Goal: Register for event/course

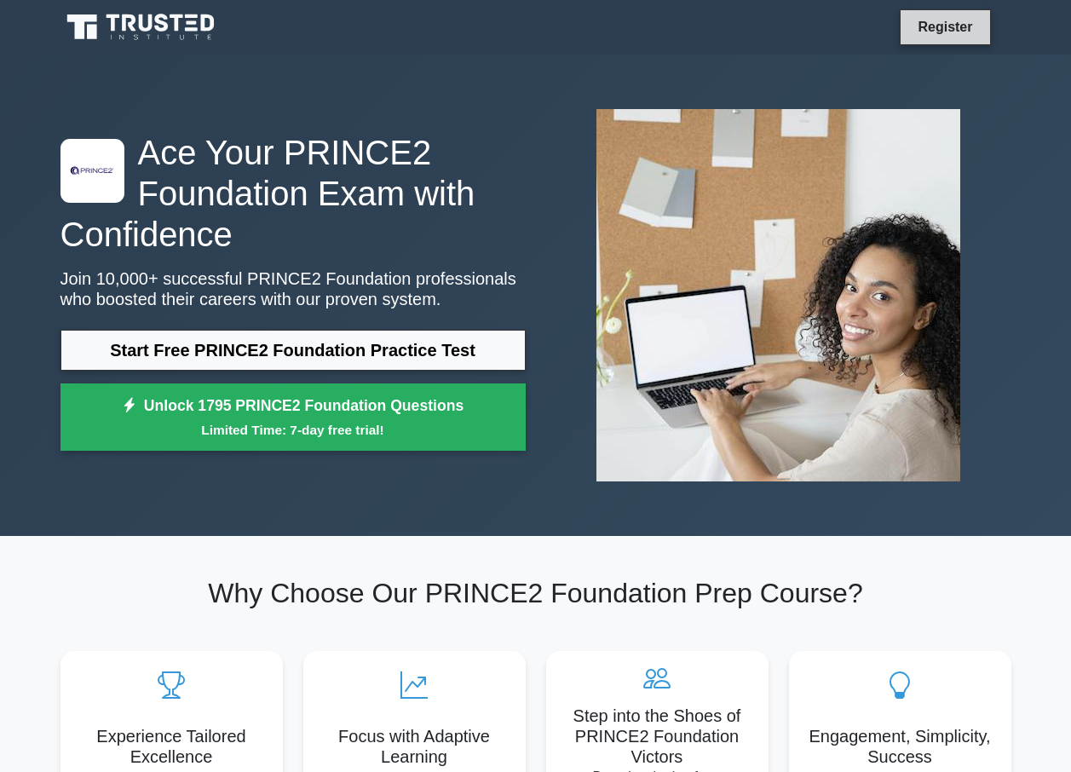
click at [924, 26] on link "Register" at bounding box center [945, 26] width 75 height 21
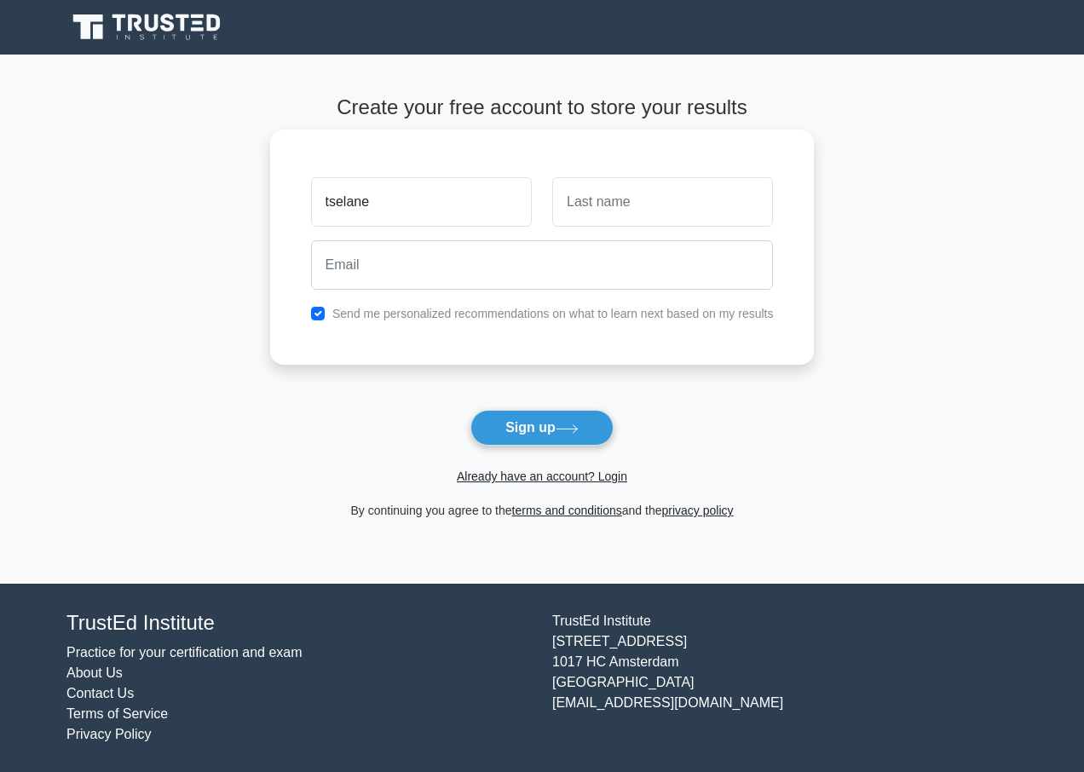
type input "tselane"
type input "molefi"
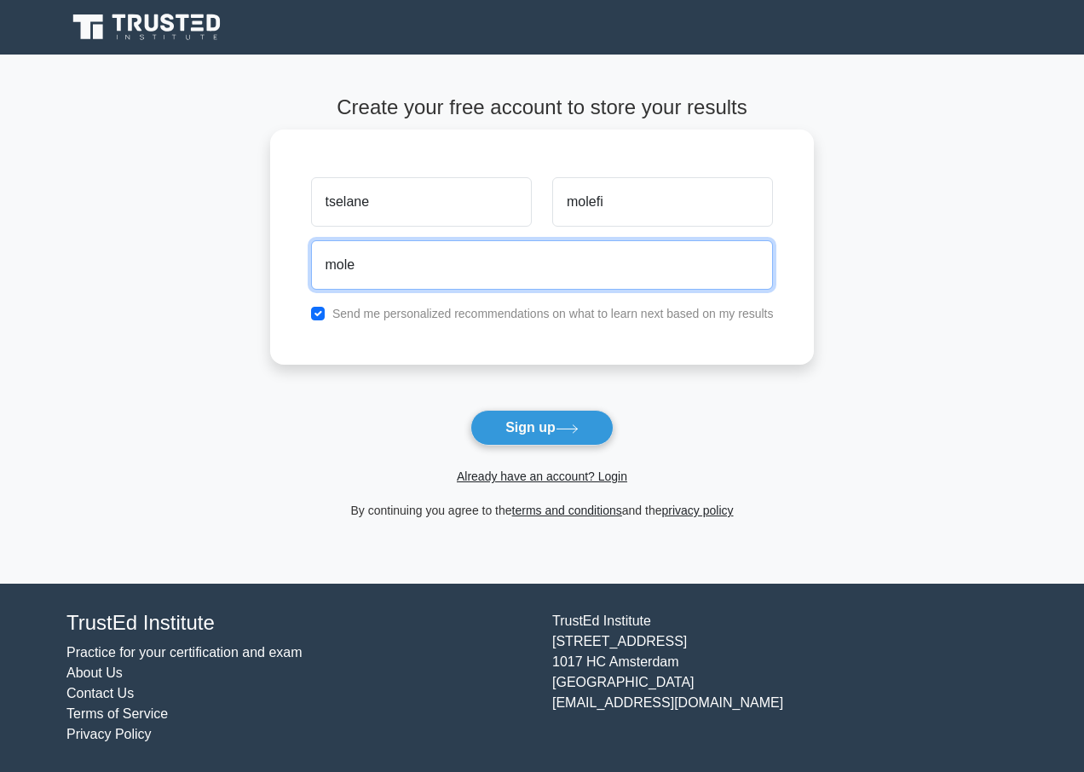
type input "molefitselanes@gmail.com"
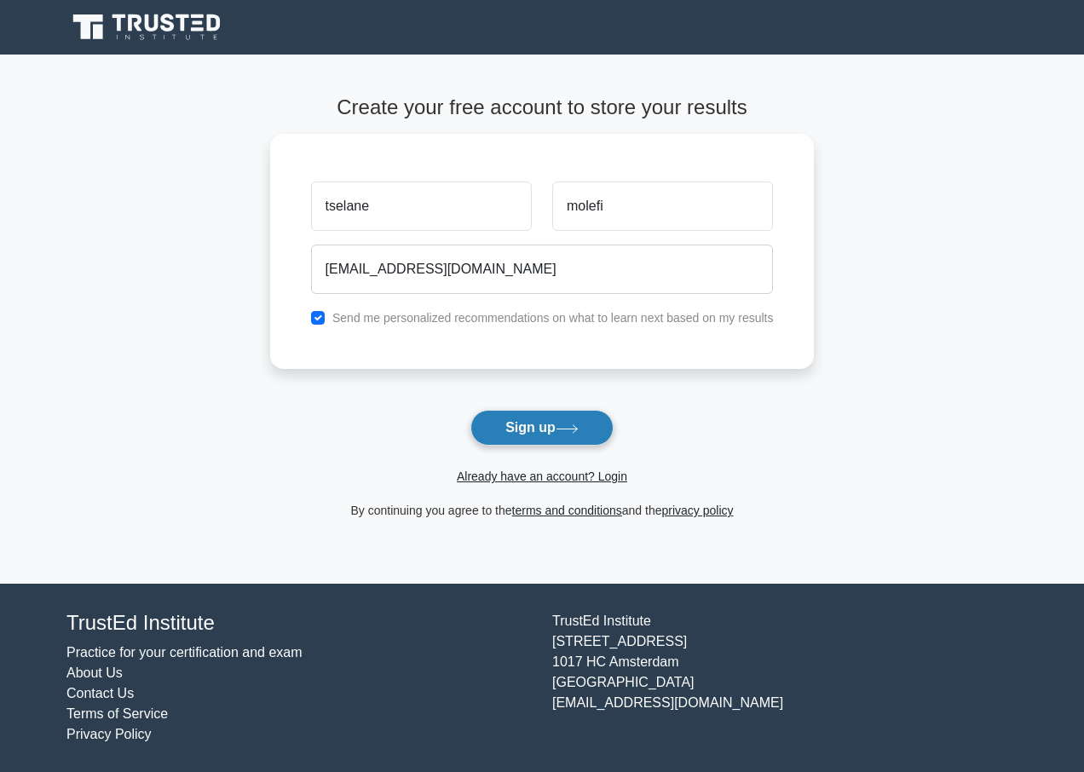
click at [527, 428] on button "Sign up" at bounding box center [541, 428] width 143 height 36
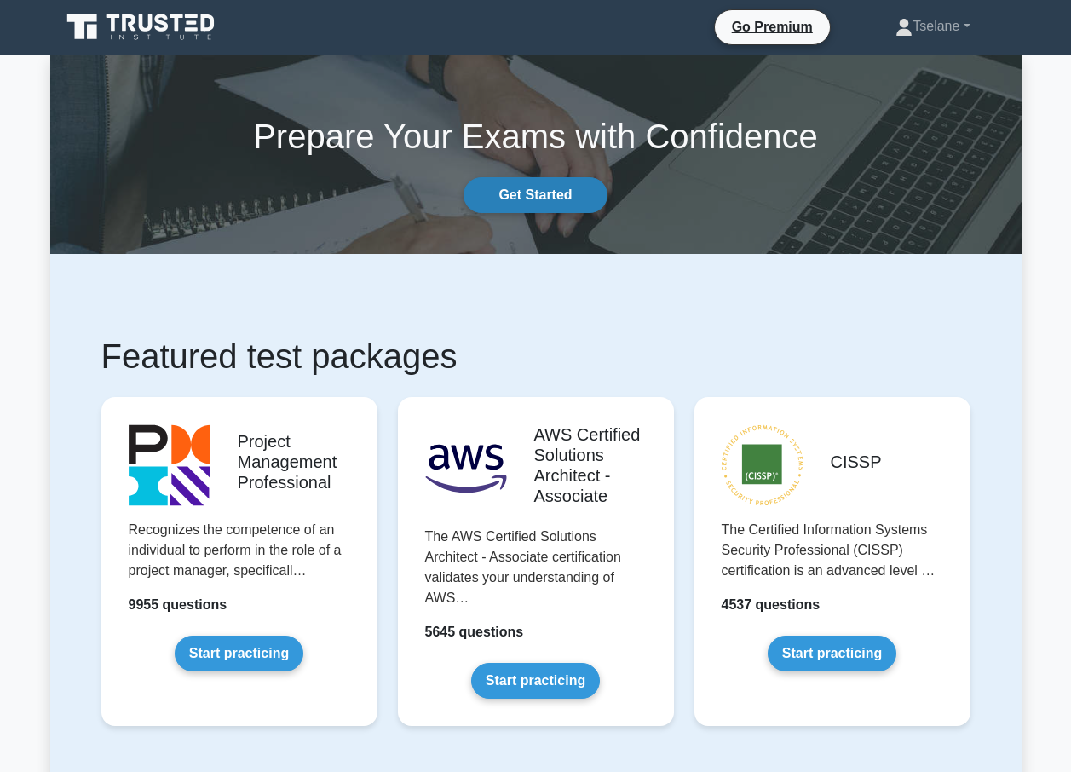
click at [518, 186] on link "Get Started" at bounding box center [535, 195] width 143 height 36
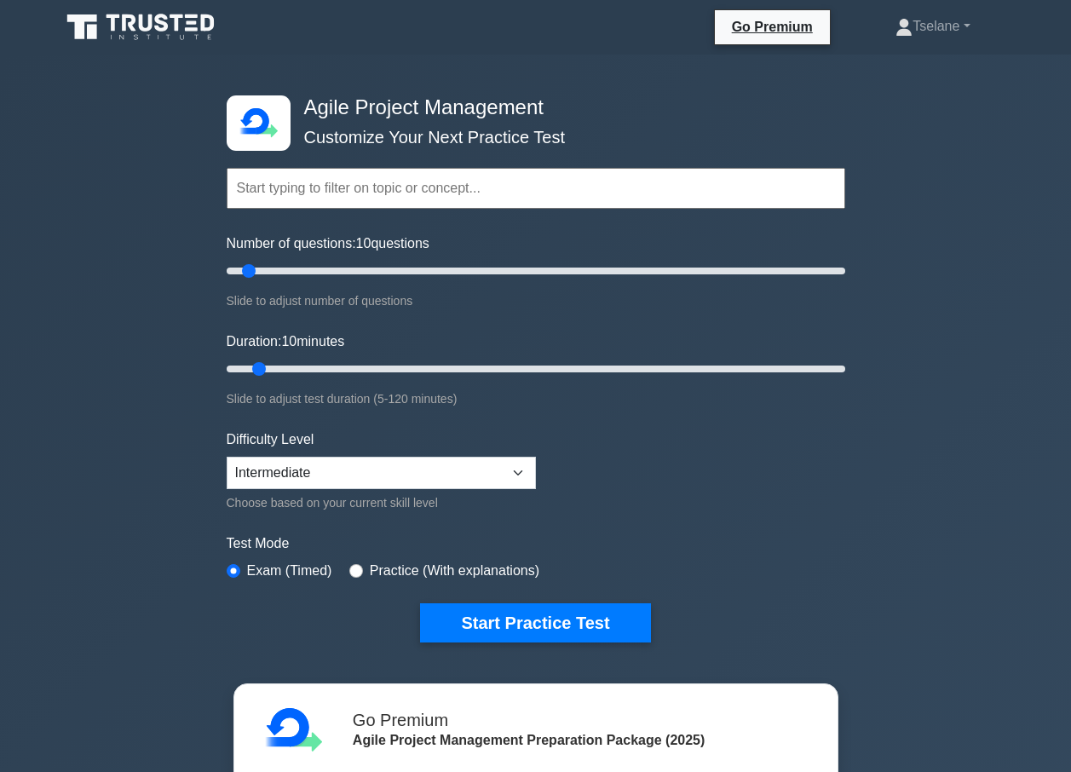
click at [404, 241] on label "Number of questions: 10 questions" at bounding box center [328, 243] width 203 height 20
click at [404, 261] on input "Number of questions: 10 questions" at bounding box center [536, 271] width 619 height 20
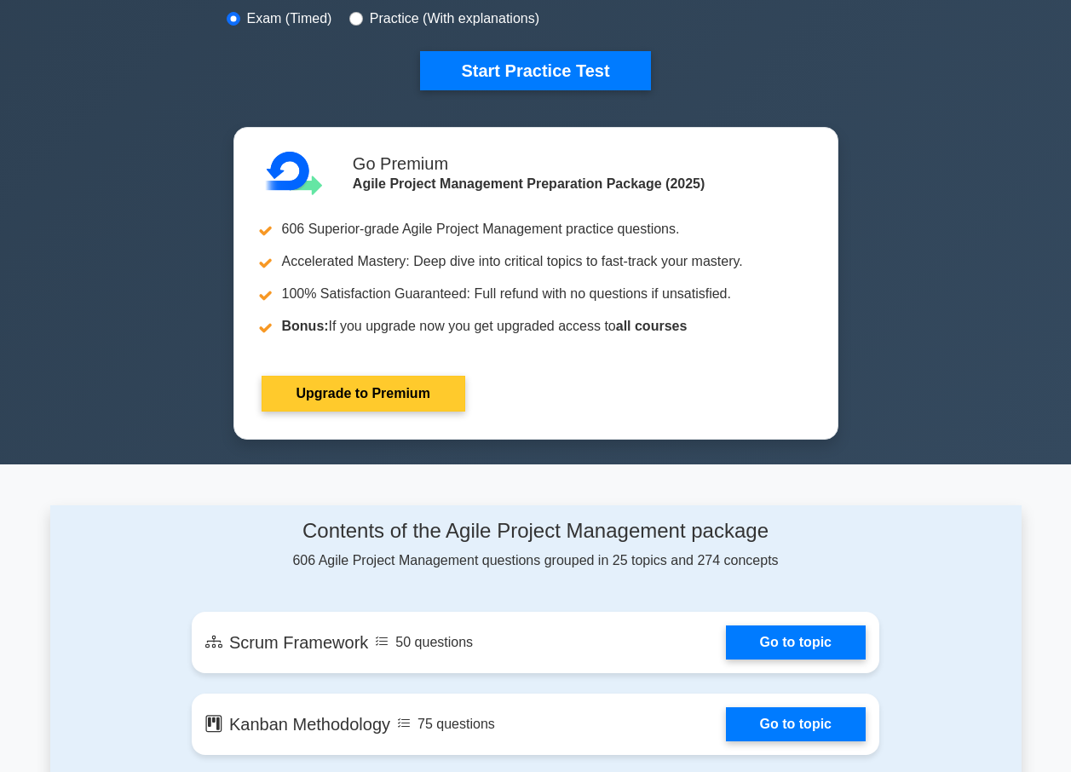
scroll to position [596, 0]
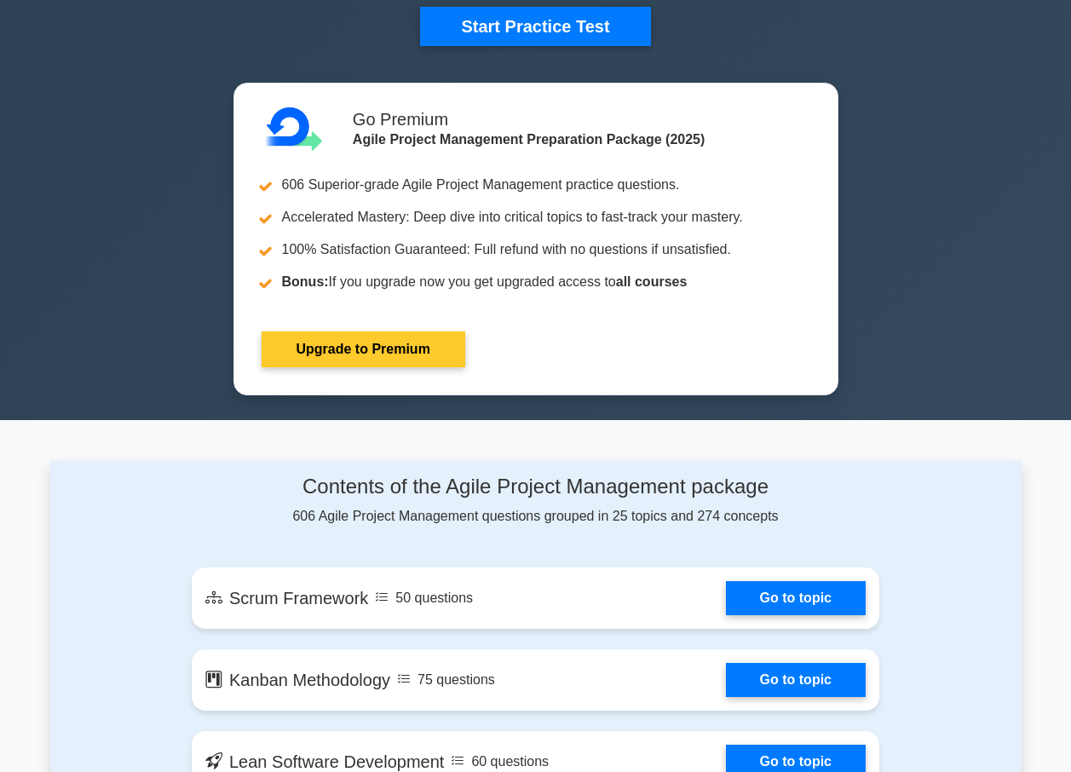
click at [352, 351] on link "Upgrade to Premium" at bounding box center [364, 349] width 204 height 36
